Goal: Find specific page/section: Find specific page/section

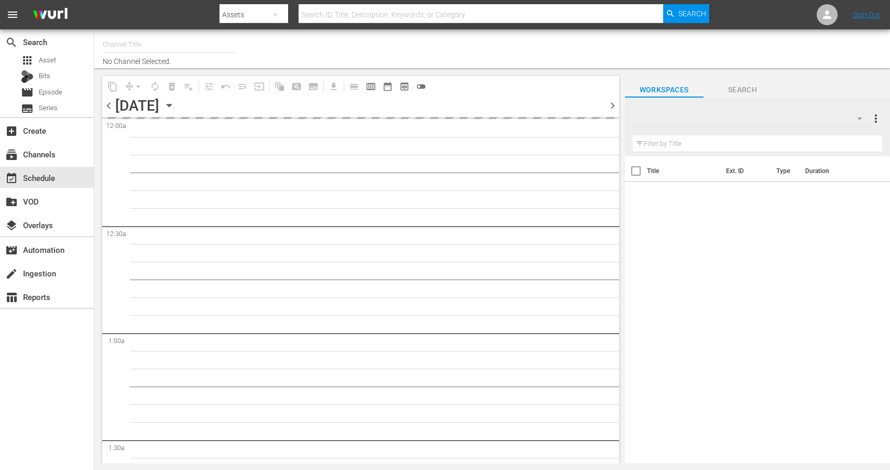
type input "Ninja Kidz TV (Roku) (1534)"
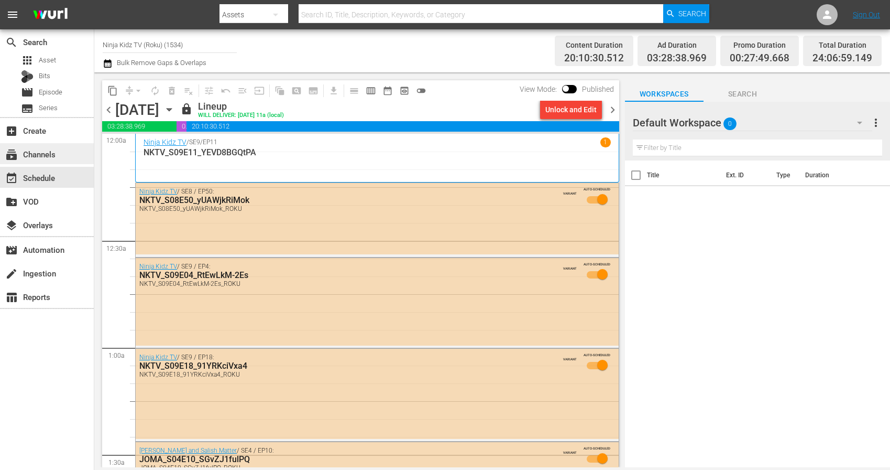
click at [50, 153] on div "subscriptions Channels" at bounding box center [29, 152] width 59 height 9
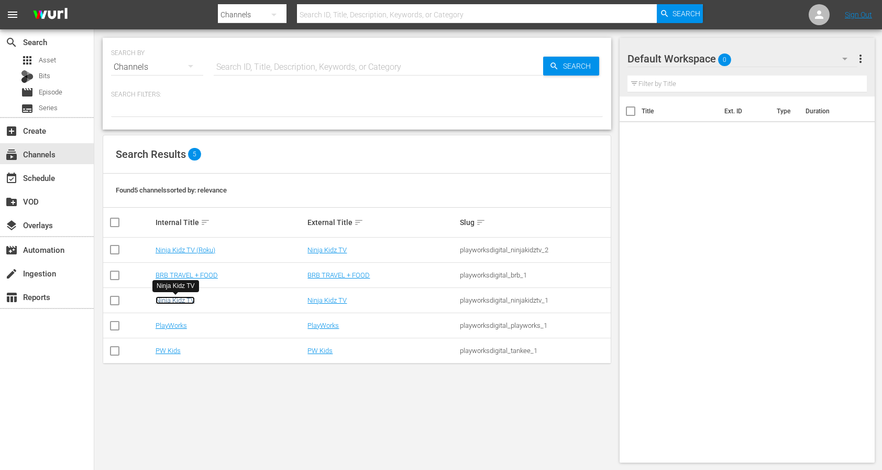
click at [178, 303] on link "Ninja Kidz TV" at bounding box center [175, 300] width 39 height 8
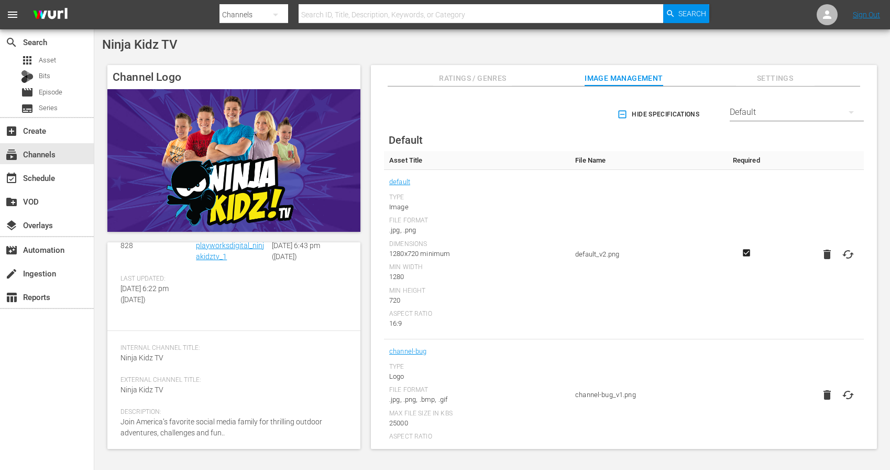
scroll to position [77, 0]
click at [773, 79] on span "Settings" at bounding box center [775, 78] width 79 height 13
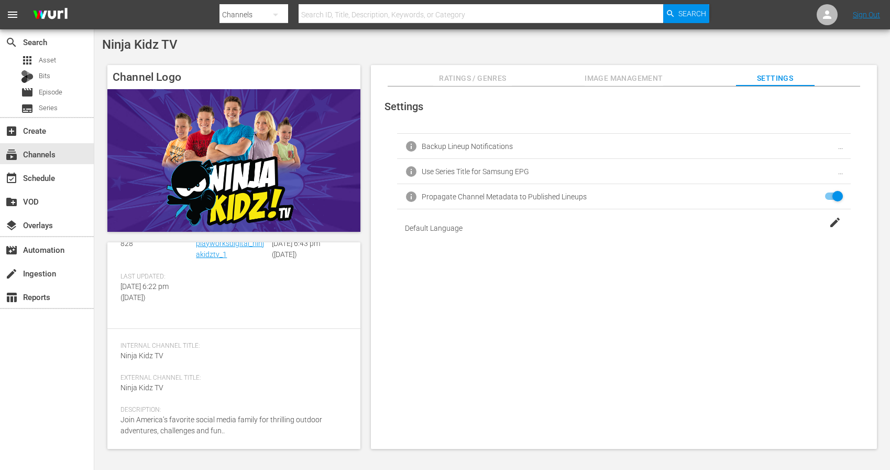
click at [413, 78] on div "Ratings / Genres Image Management Settings" at bounding box center [624, 75] width 454 height 21
click at [463, 75] on span "Ratings / Genres" at bounding box center [472, 78] width 79 height 13
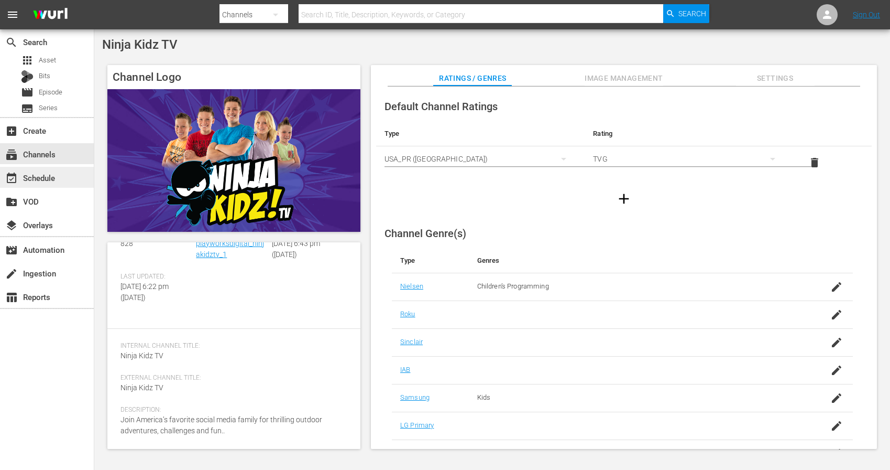
click at [57, 176] on div "event_available Schedule" at bounding box center [29, 175] width 59 height 9
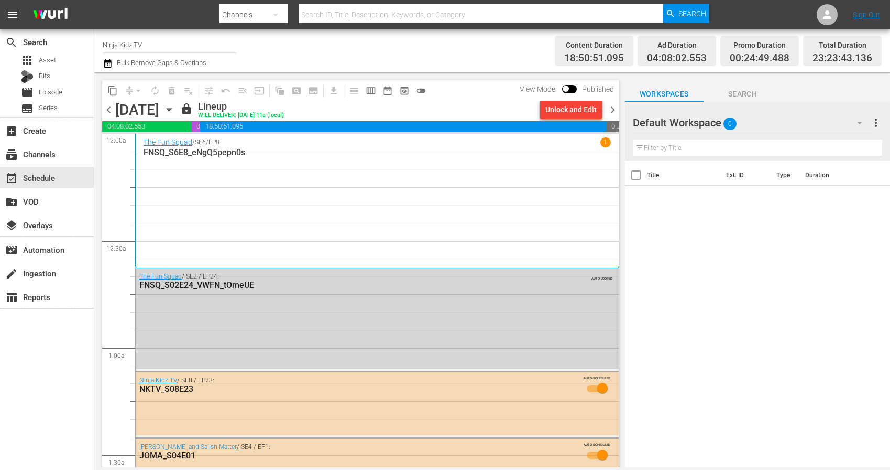
click at [15, 19] on span "menu" at bounding box center [12, 14] width 13 height 13
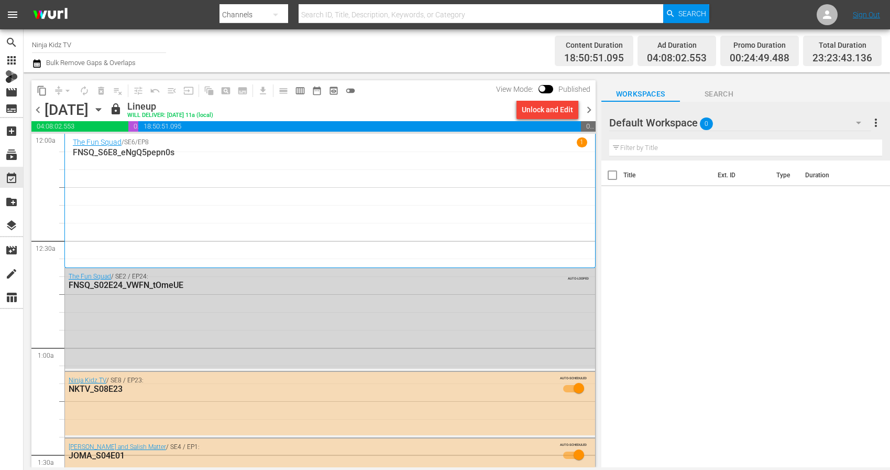
click at [17, 16] on span "menu" at bounding box center [12, 14] width 13 height 13
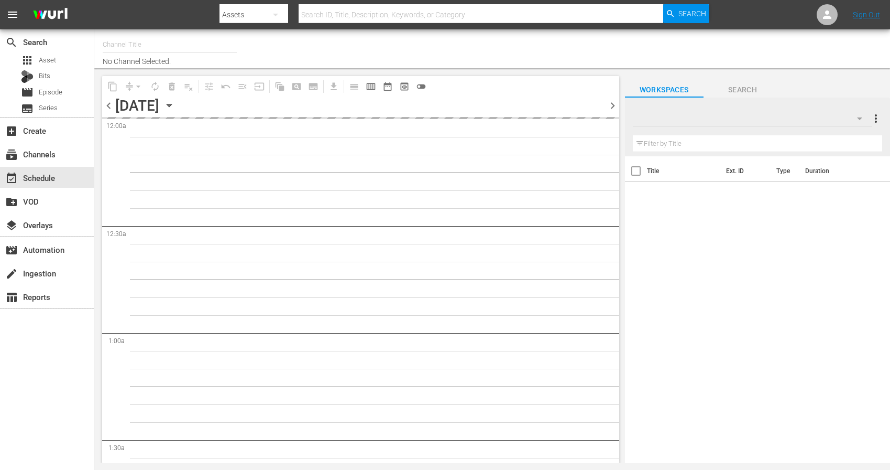
type input "Ninja Kidz TV (Roku) (1534)"
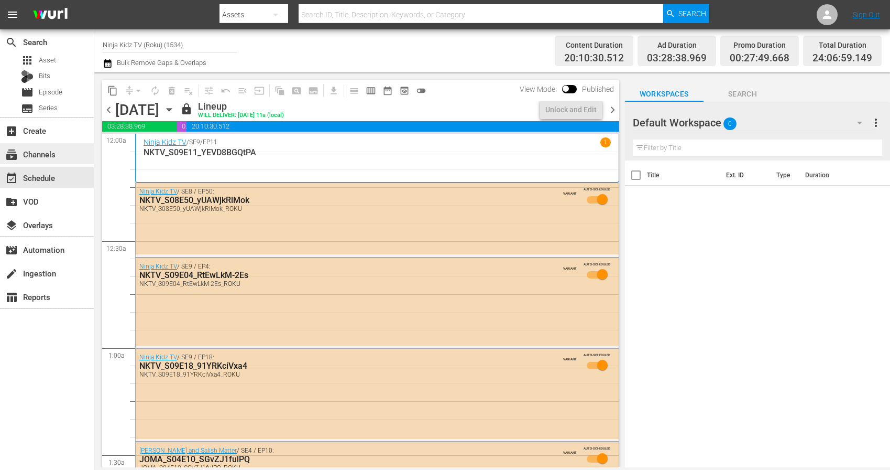
click at [42, 155] on div "subscriptions Channels" at bounding box center [29, 152] width 59 height 9
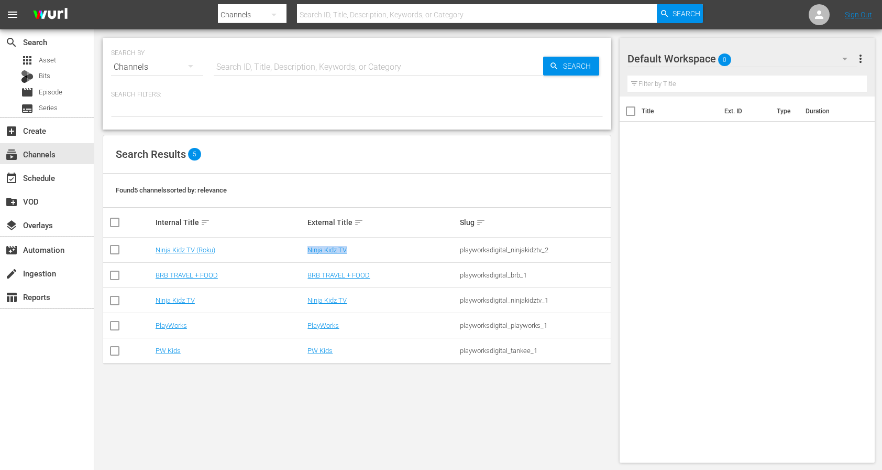
drag, startPoint x: 299, startPoint y: 254, endPoint x: 377, endPoint y: 255, distance: 78.1
click at [377, 255] on tr "Ninja Kidz TV (Roku) Ninja Kidz TV playworksdigital_ninjakidztv_2" at bounding box center [357, 249] width 508 height 25
click at [365, 299] on div "Ninja Kidz TV" at bounding box center [382, 300] width 149 height 8
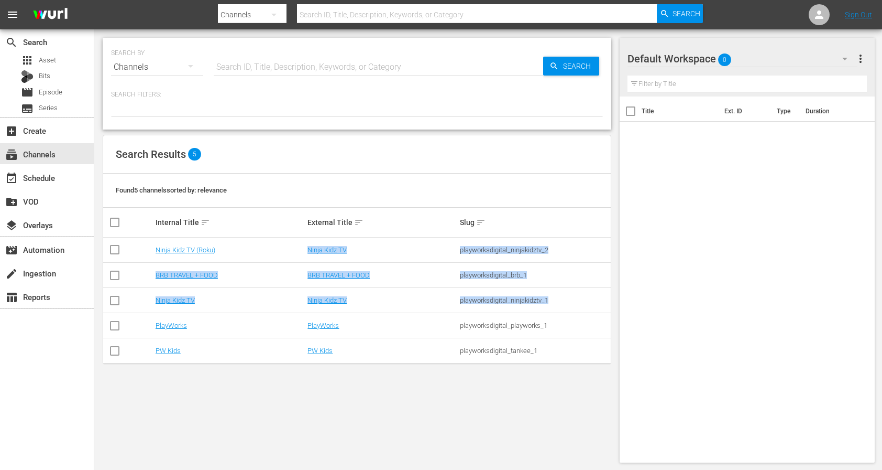
click at [577, 299] on div "playworksdigital_ninjakidztv_1" at bounding box center [534, 300] width 149 height 8
copy tbody "Ninja Kidz TV playworksdigital_ninjakidztv_2 BRB TRAVEL + FOOD BRB TRAVEL + FOO…"
